Goal: Task Accomplishment & Management: Use online tool/utility

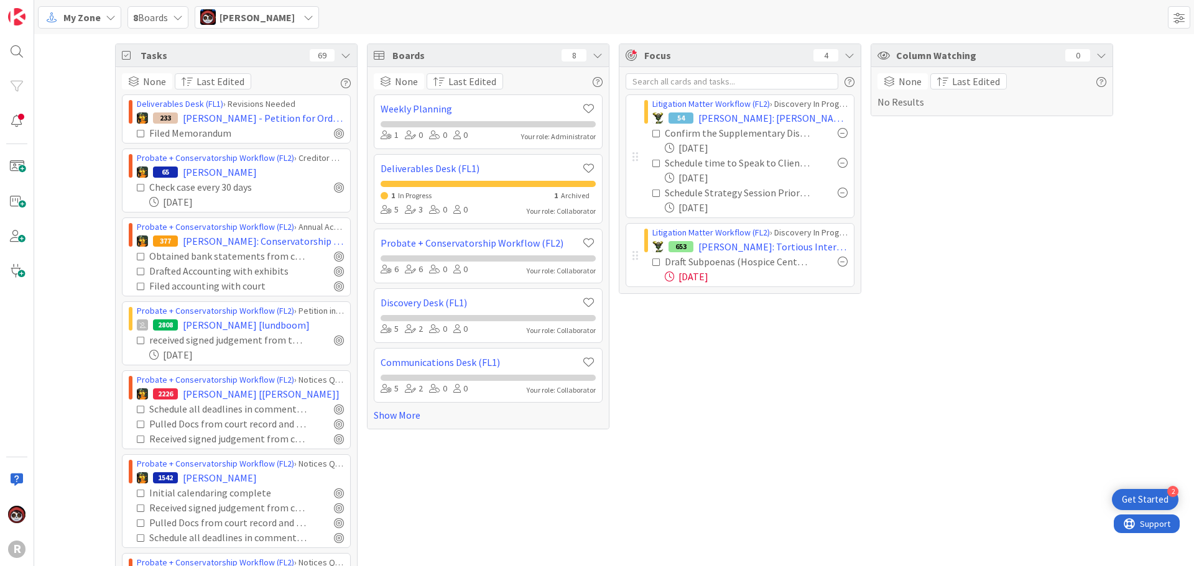
scroll to position [670, 0]
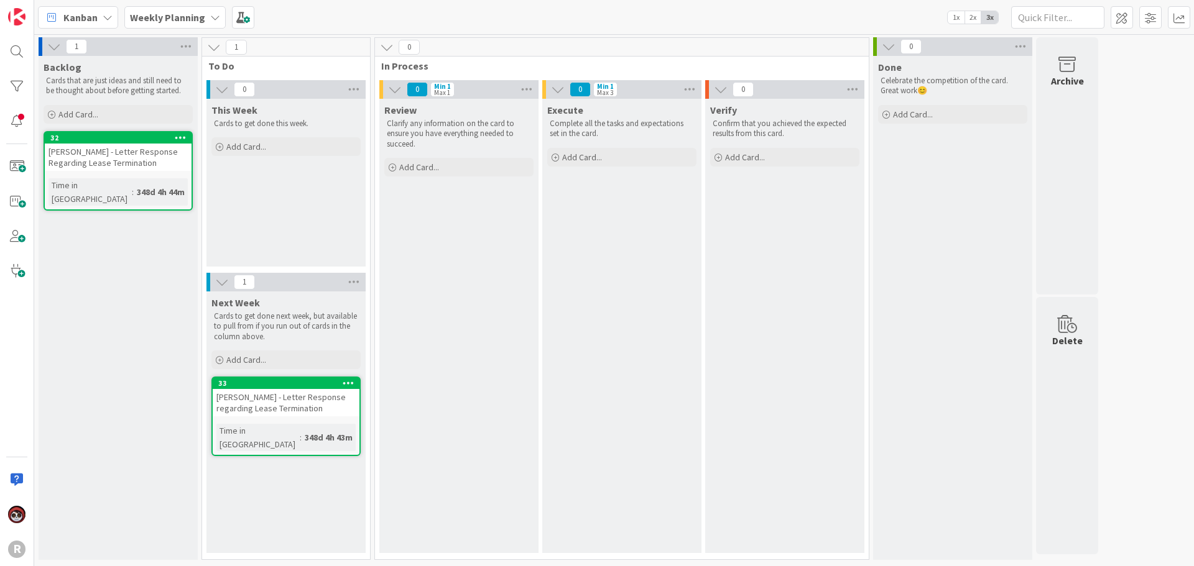
click at [72, 27] on div "Kanban" at bounding box center [78, 17] width 80 height 22
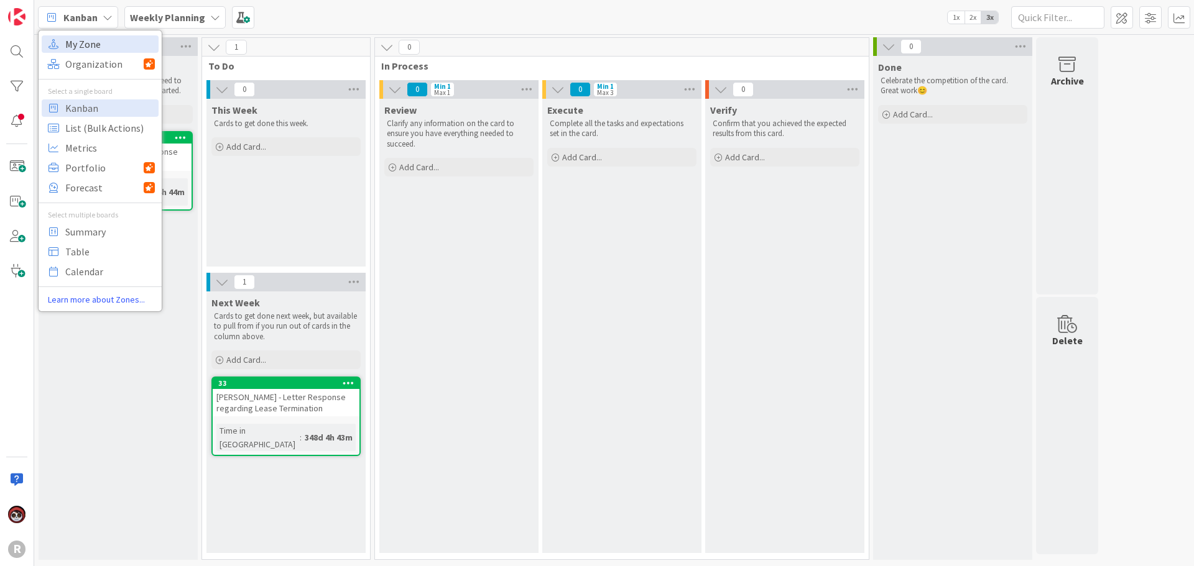
click at [88, 44] on span "My Zone" at bounding box center [110, 44] width 90 height 19
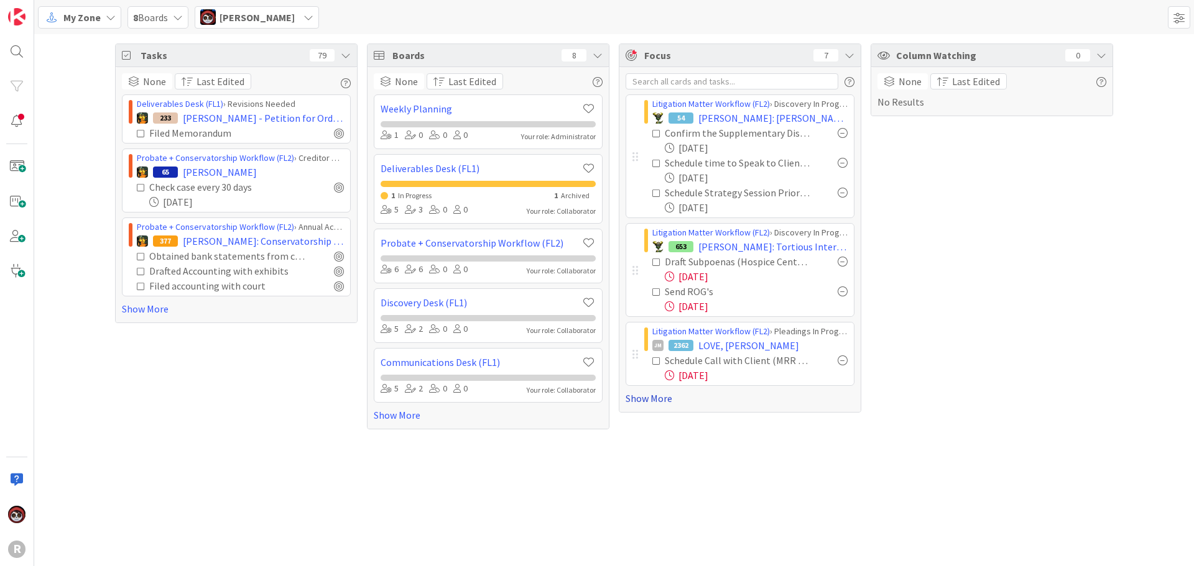
click at [645, 402] on link "Show More" at bounding box center [739, 398] width 229 height 15
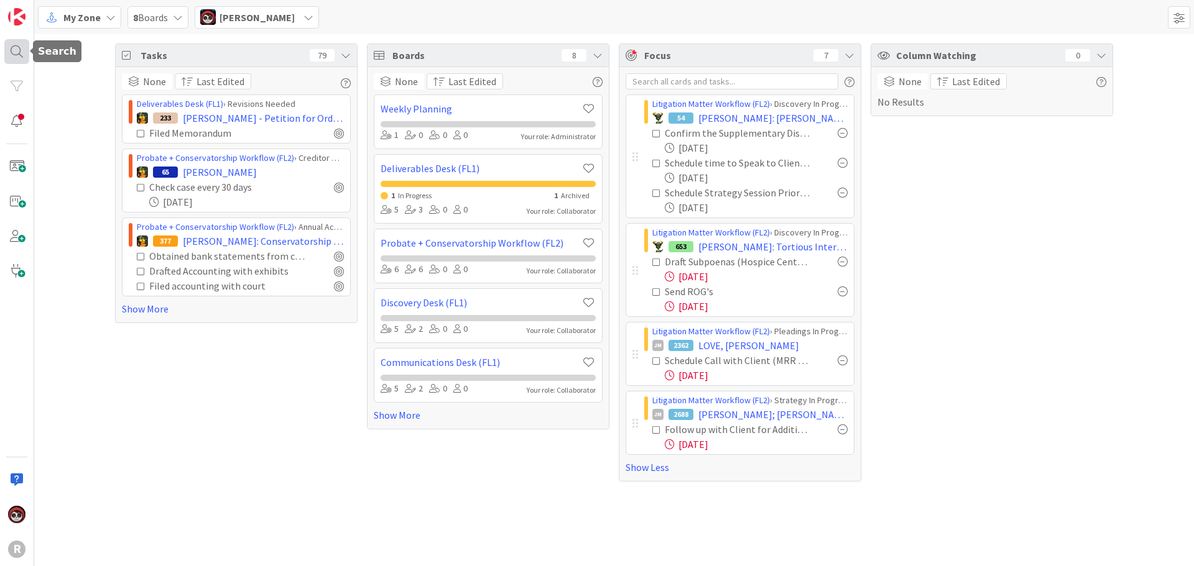
click at [19, 49] on div at bounding box center [16, 51] width 25 height 25
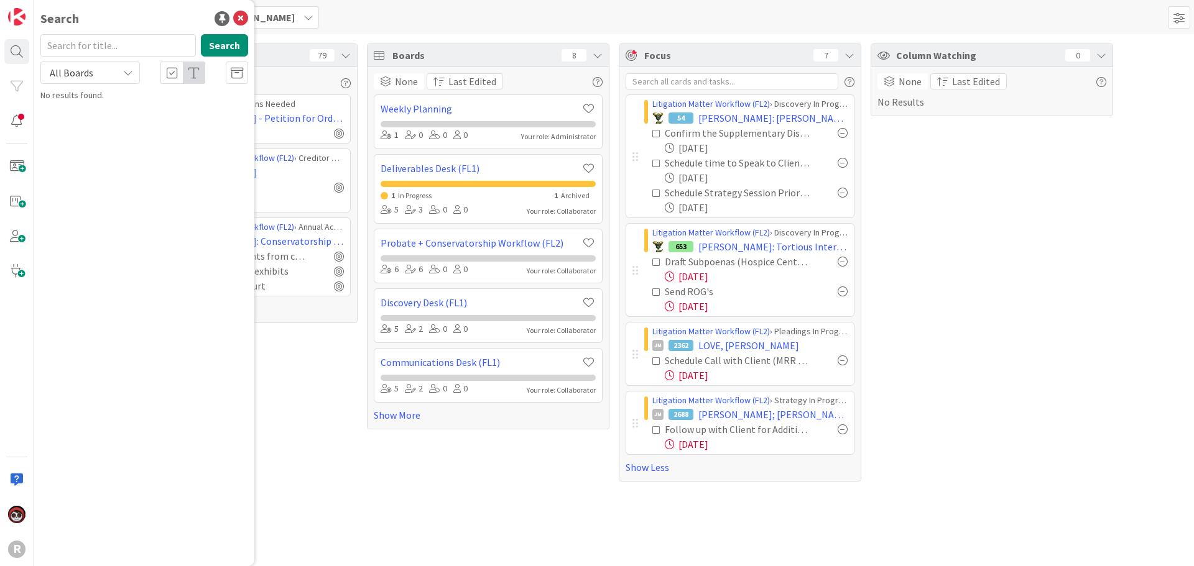
click at [85, 54] on input "text" at bounding box center [117, 45] width 155 height 22
type input "k"
click at [984, 236] on div "Column Watching 0 None Last Edited No Results" at bounding box center [991, 263] width 242 height 438
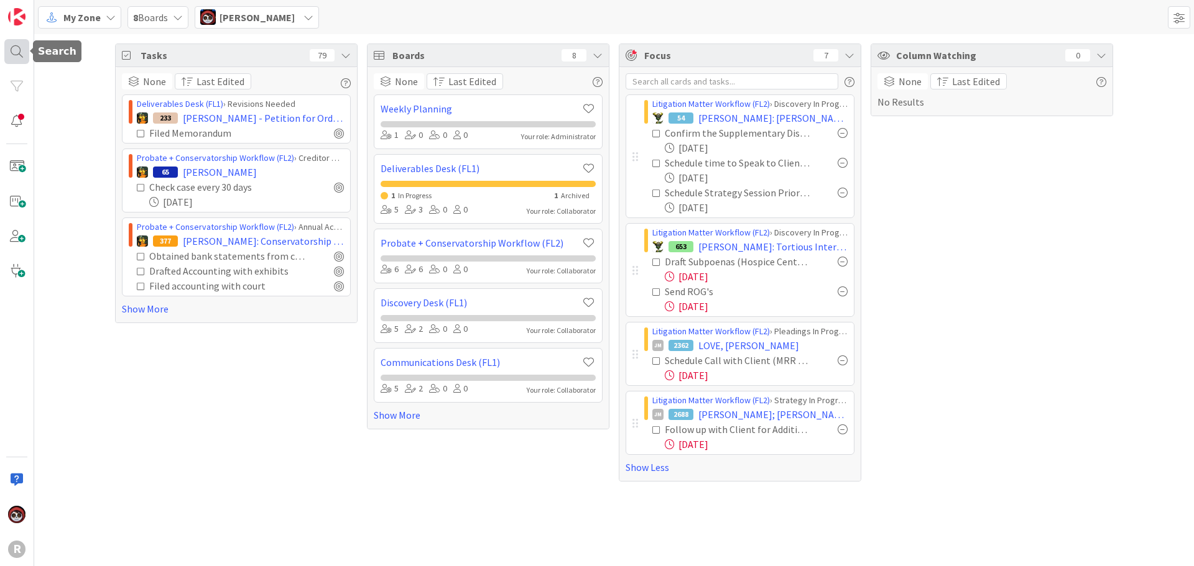
click at [16, 51] on div at bounding box center [16, 51] width 25 height 25
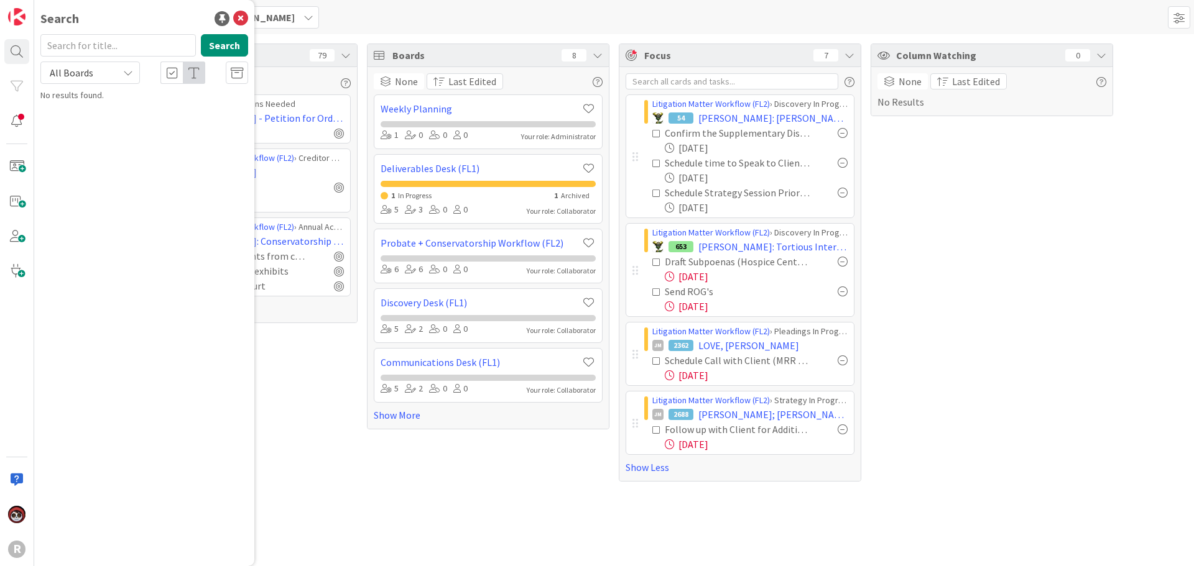
click at [114, 53] on input "text" at bounding box center [117, 45] width 155 height 22
type input "lemke"
click at [207, 50] on button "Search" at bounding box center [224, 45] width 47 height 22
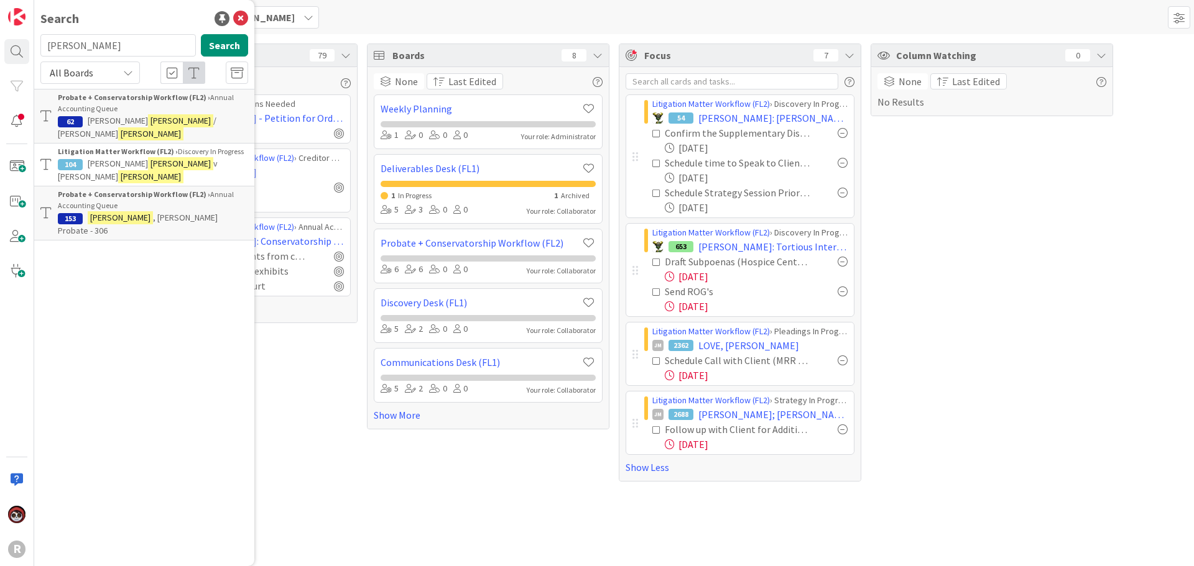
click at [167, 158] on span "v Herbert" at bounding box center [138, 170] width 160 height 24
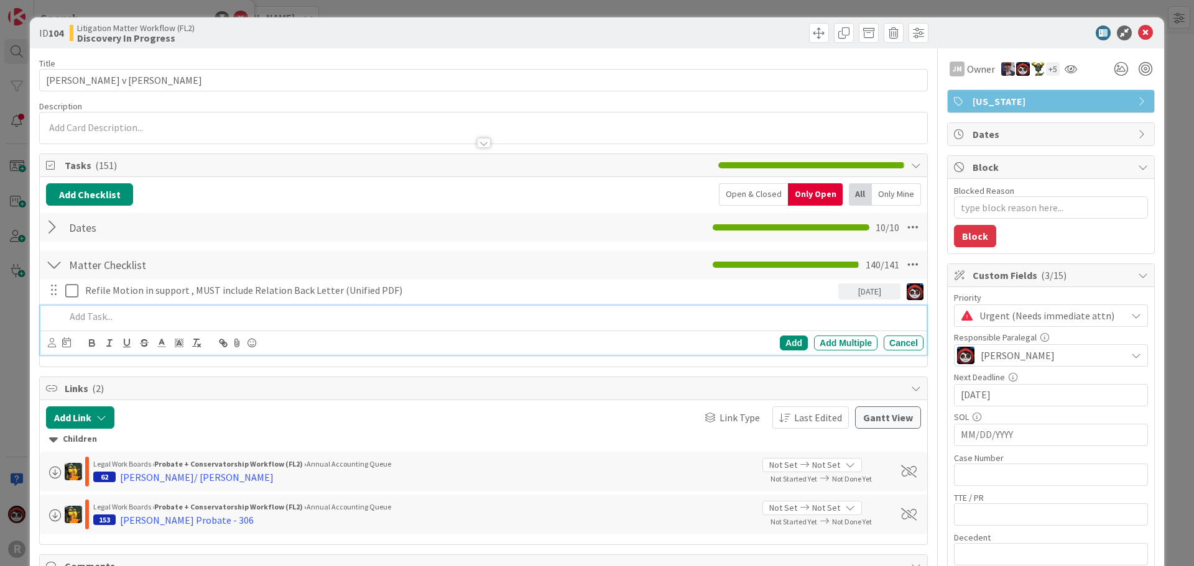
type textarea "x"
click at [133, 313] on p at bounding box center [491, 317] width 853 height 14
click at [50, 341] on icon at bounding box center [52, 342] width 8 height 9
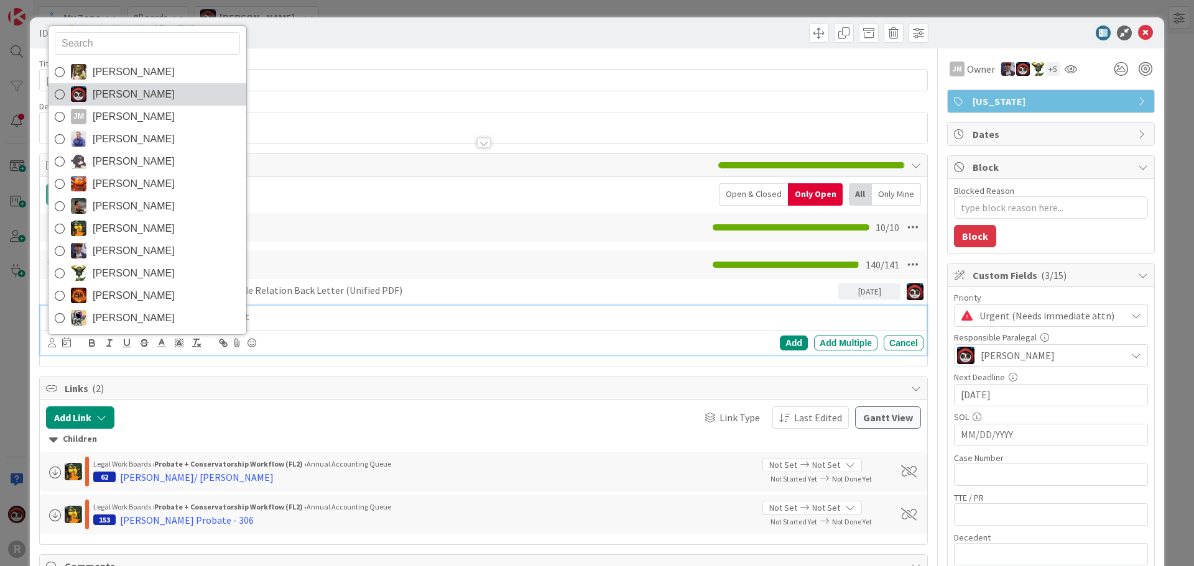
click at [131, 86] on span "[PERSON_NAME]" at bounding box center [134, 94] width 82 height 19
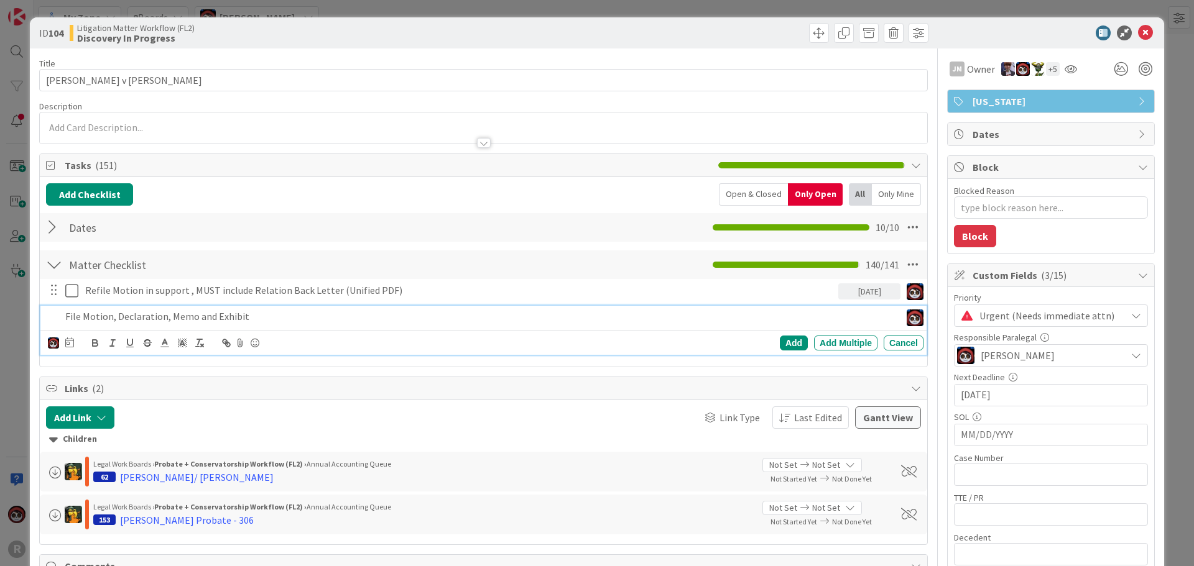
click at [71, 343] on icon at bounding box center [69, 343] width 9 height 10
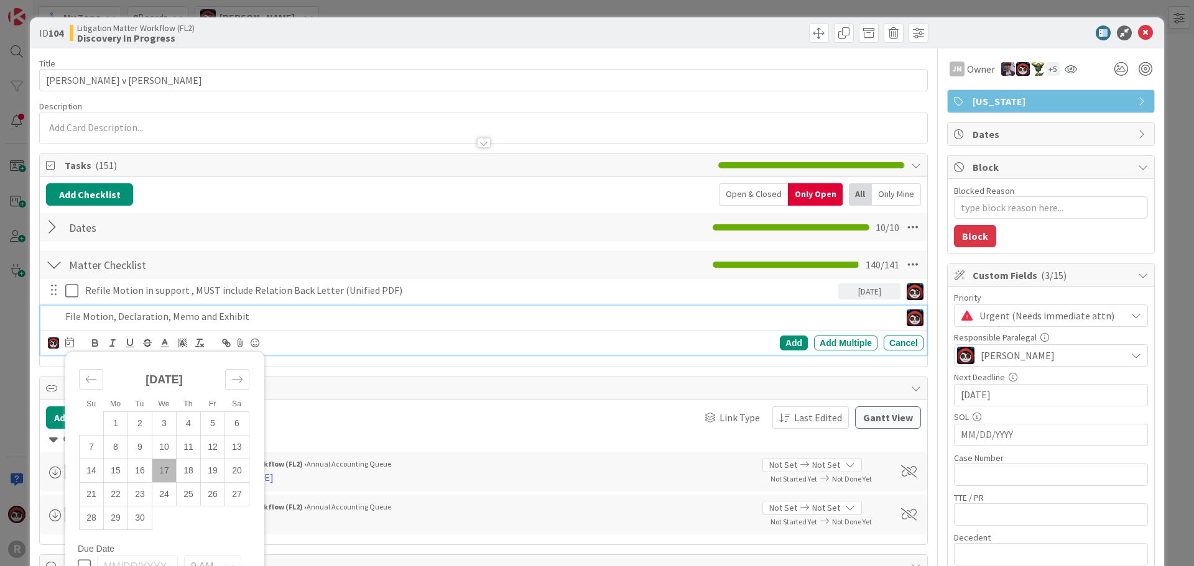
click at [162, 474] on td "17" at bounding box center [164, 471] width 24 height 24
click at [790, 339] on div "Add" at bounding box center [794, 343] width 28 height 15
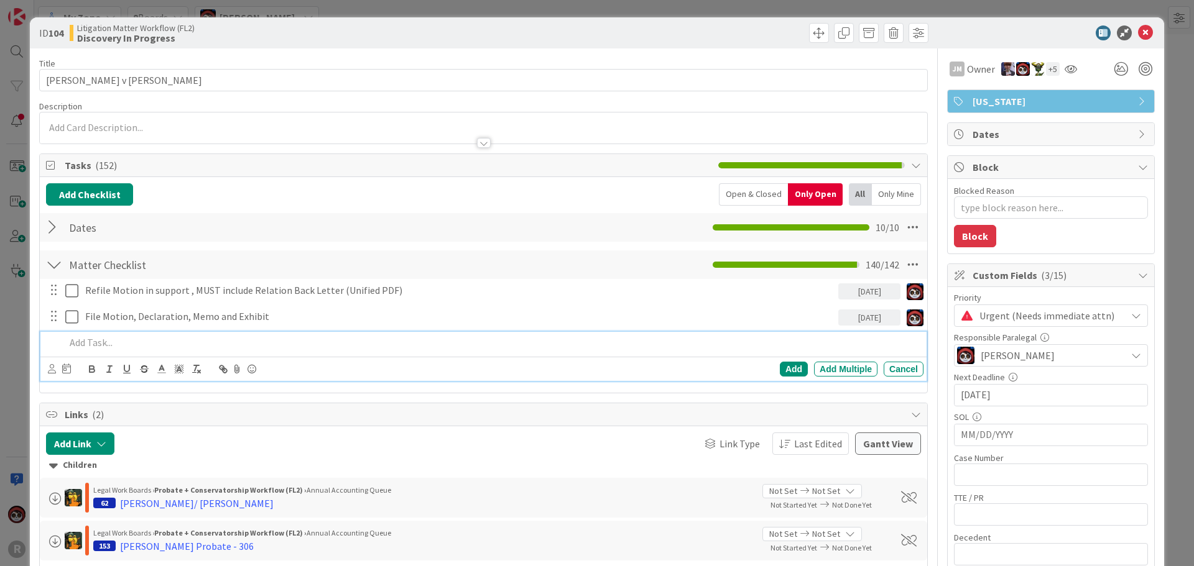
click at [126, 345] on p at bounding box center [491, 343] width 853 height 14
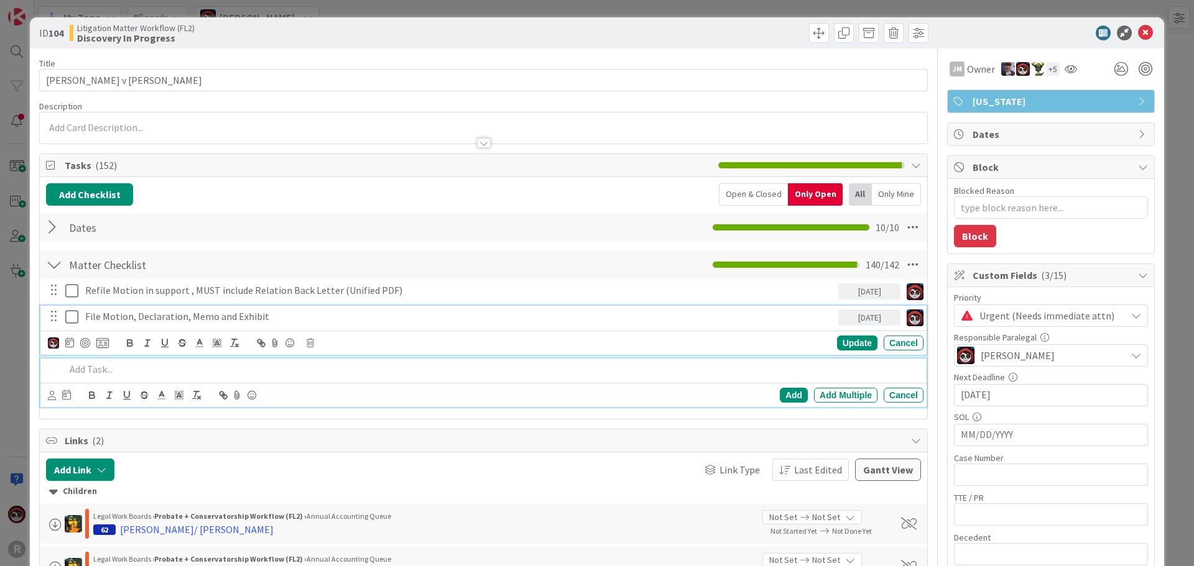
click at [231, 319] on p "File Motion, Declaration, Memo and Exhibit" at bounding box center [459, 317] width 748 height 14
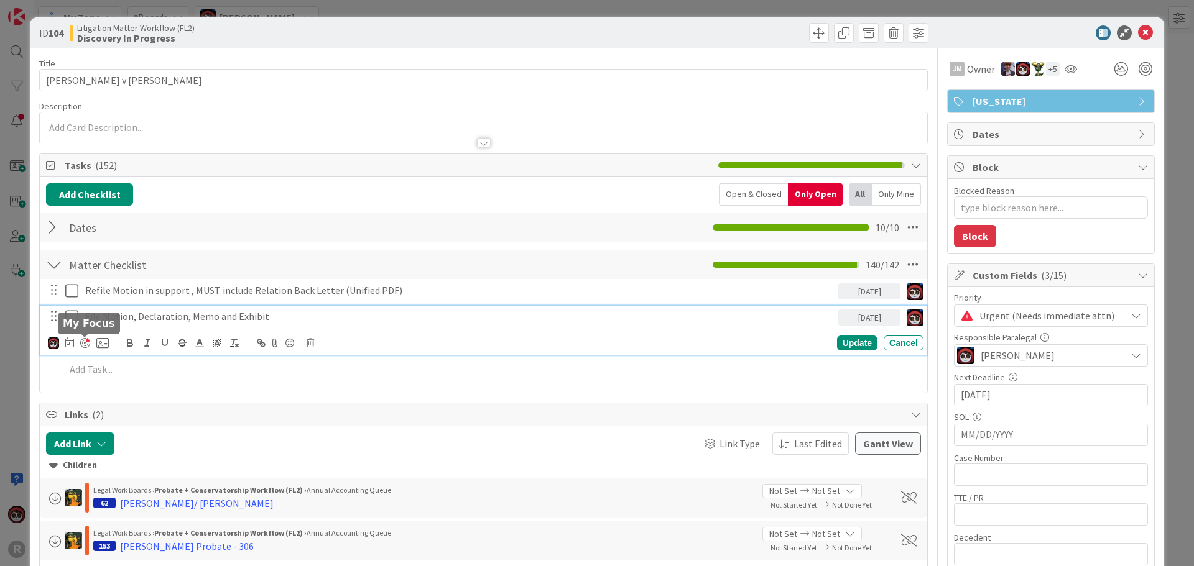
click at [82, 341] on div at bounding box center [85, 343] width 10 height 10
click at [1138, 35] on icon at bounding box center [1145, 32] width 15 height 15
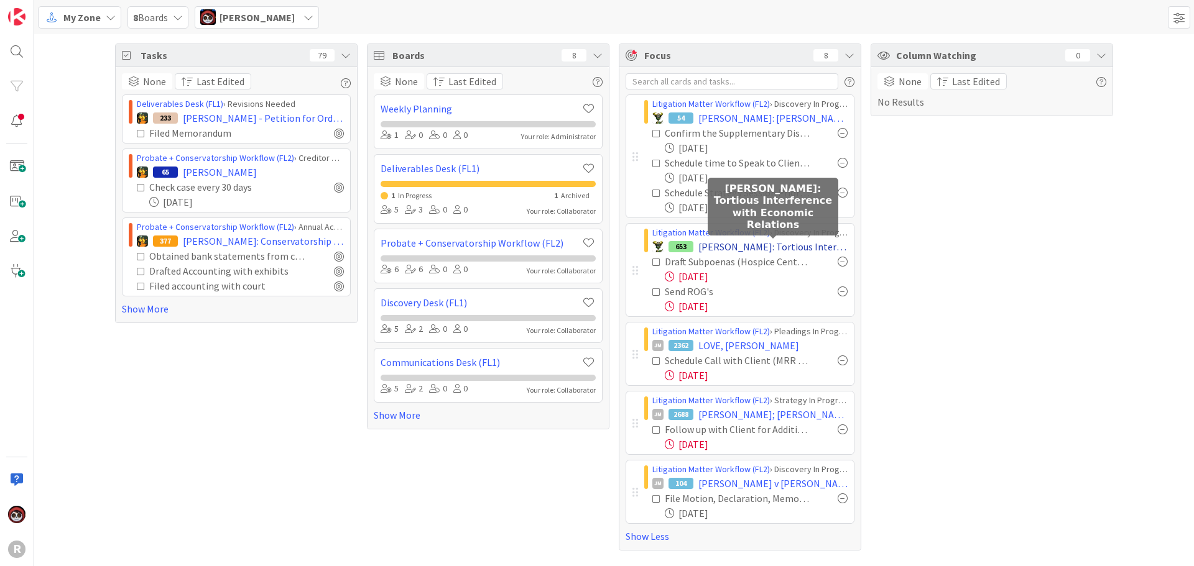
click at [743, 251] on span "[PERSON_NAME]: Tortious Interference with Economic Relations" at bounding box center [772, 246] width 149 height 15
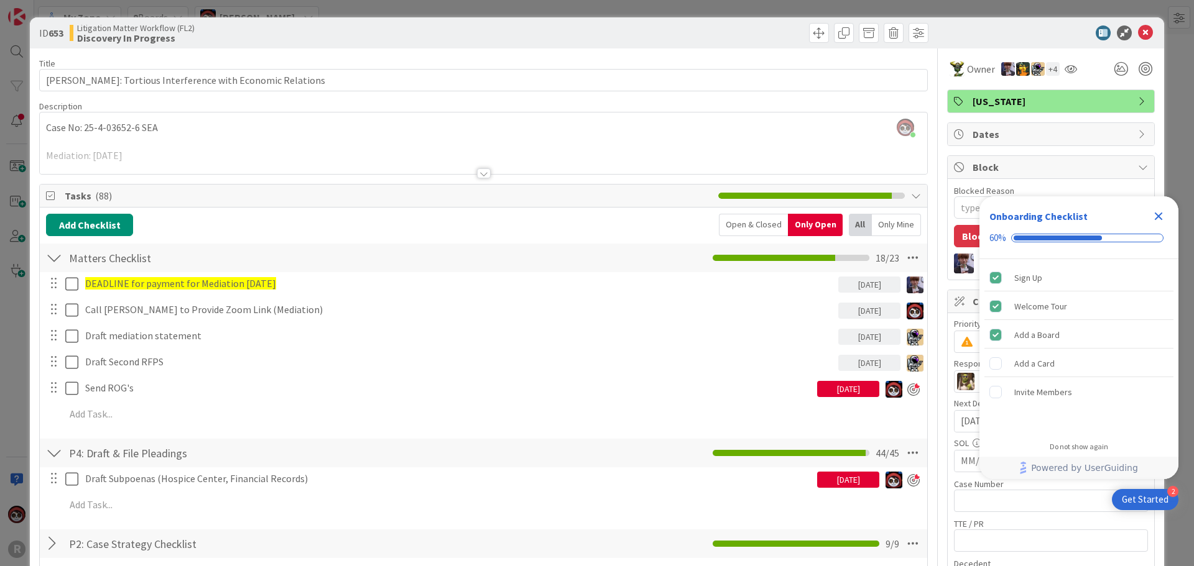
type textarea "x"
